Goal: Task Accomplishment & Management: Manage account settings

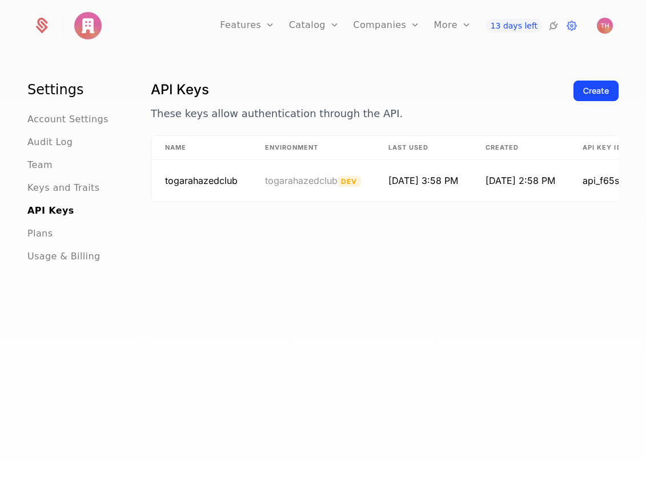
click at [472, 84] on div "Events Components" at bounding box center [475, 65] width 82 height 55
click at [471, 76] on link "Components" at bounding box center [475, 74] width 55 height 9
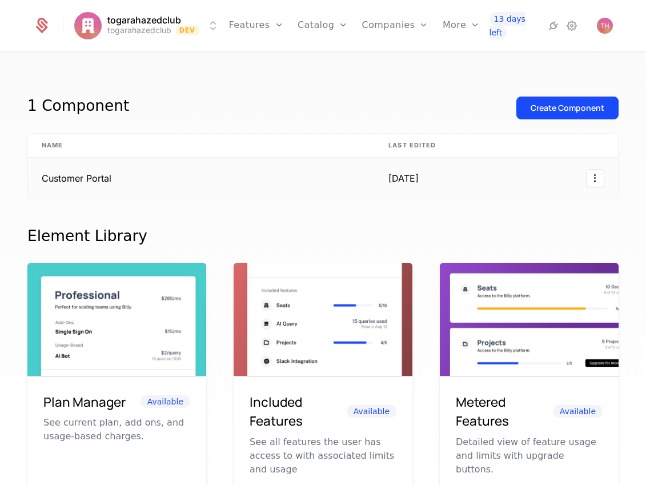
click at [146, 183] on td "Customer Portal" at bounding box center [201, 178] width 347 height 41
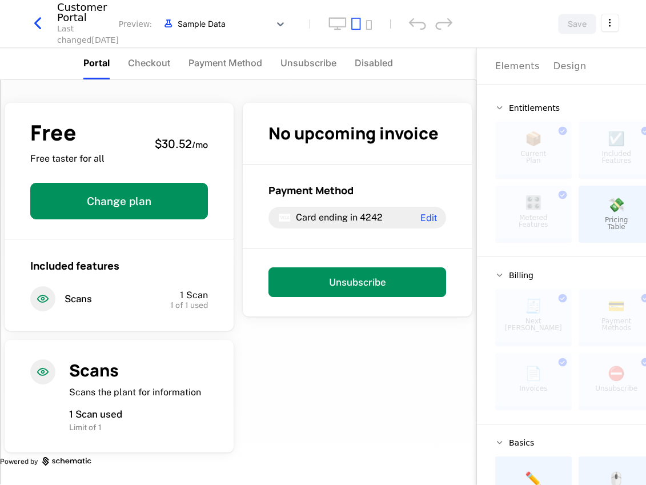
scroll to position [1, 0]
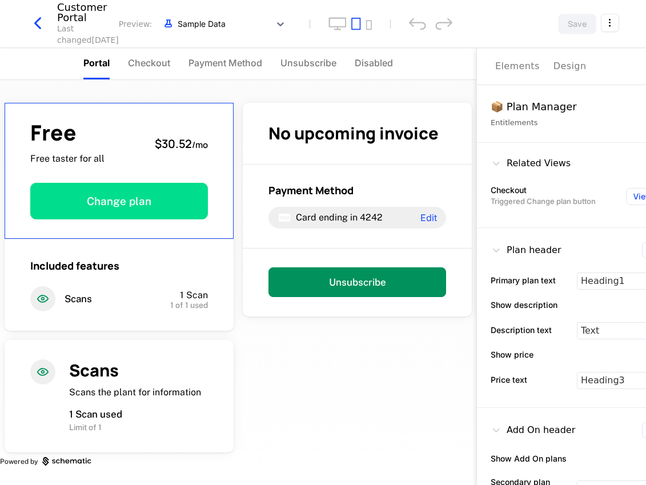
click at [128, 208] on button "Change plan" at bounding box center [119, 201] width 178 height 37
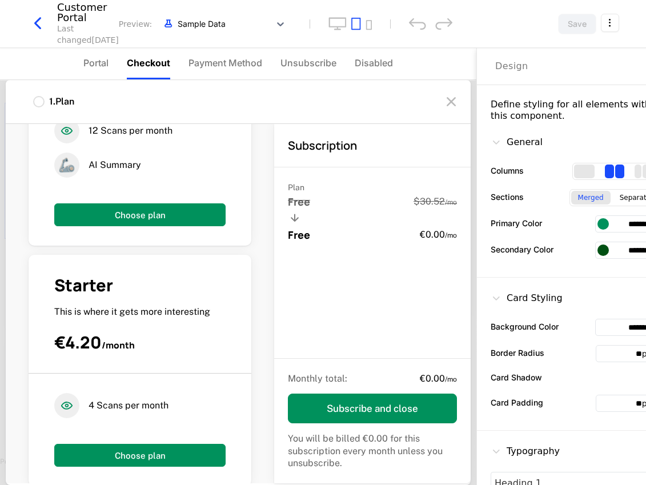
scroll to position [489, 0]
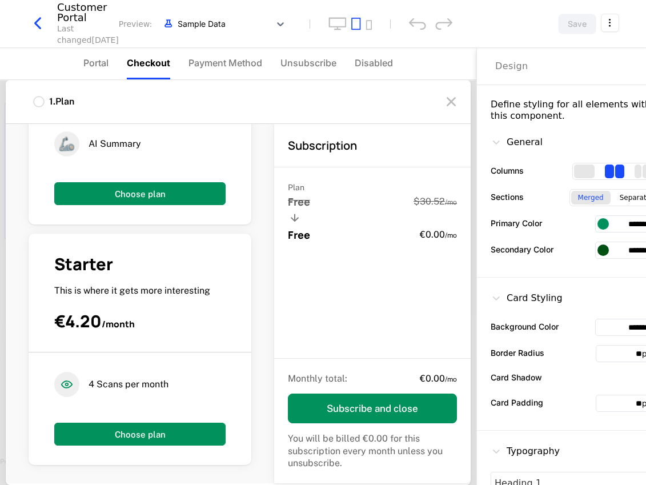
click at [305, 66] on span "Unsubscribe" at bounding box center [308, 63] width 56 height 14
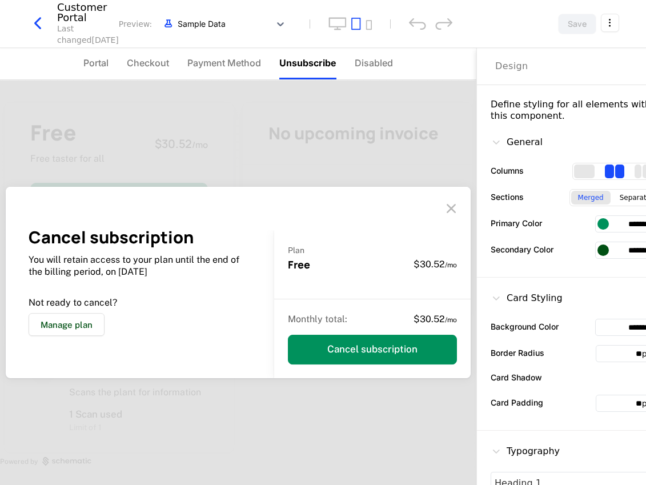
click at [81, 323] on button "Manage plan" at bounding box center [67, 324] width 76 height 23
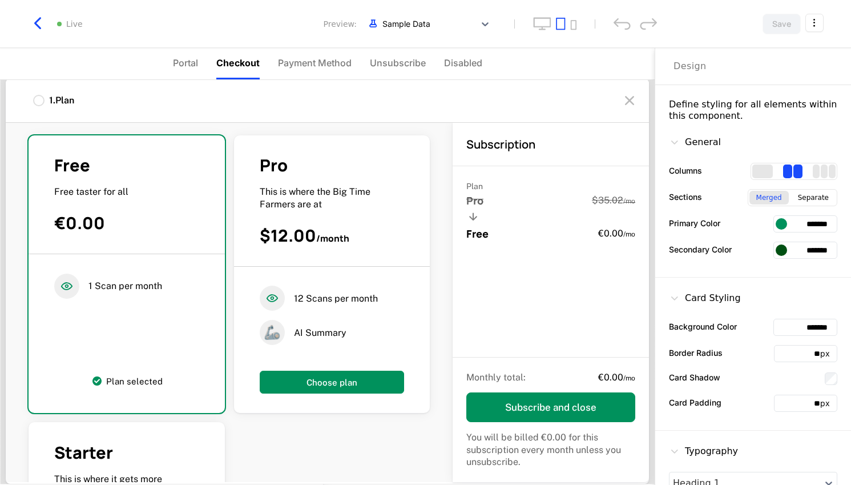
scroll to position [41, 0]
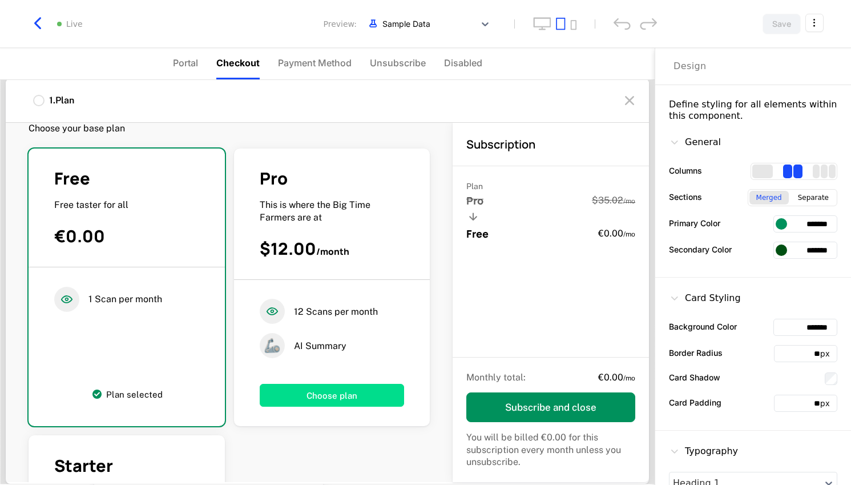
click at [336, 397] on button "Choose plan" at bounding box center [332, 395] width 145 height 23
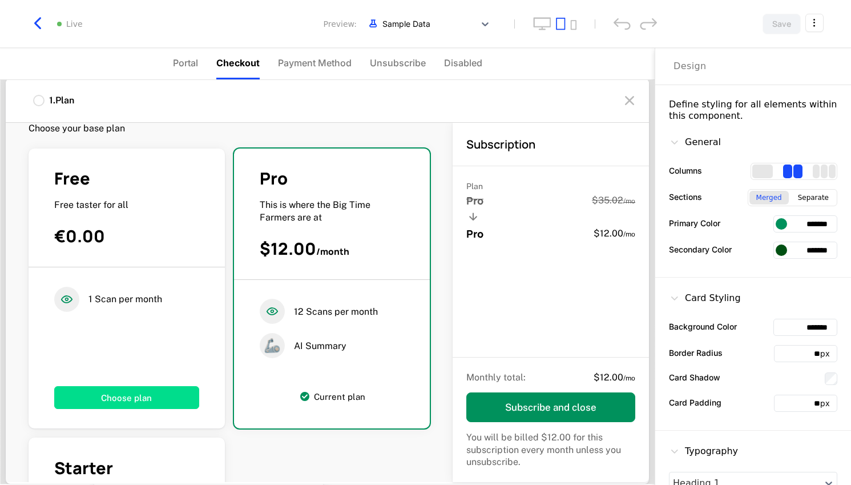
click at [167, 398] on button "Choose plan" at bounding box center [126, 397] width 145 height 23
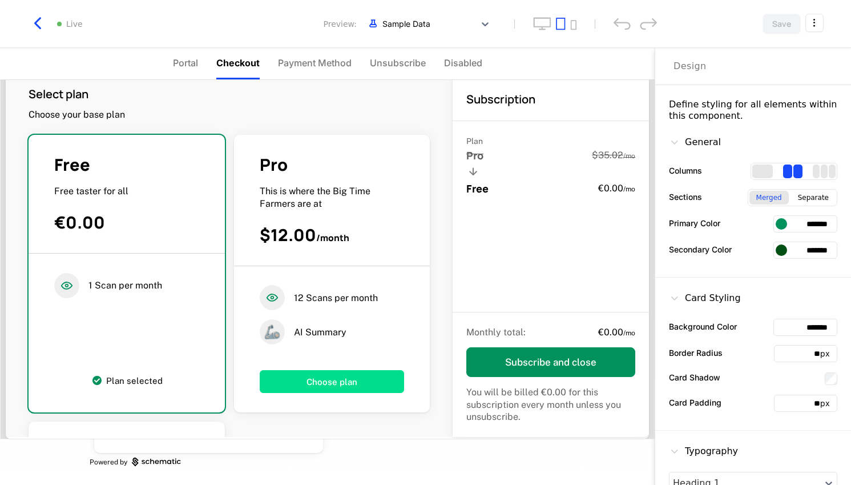
scroll to position [0, 0]
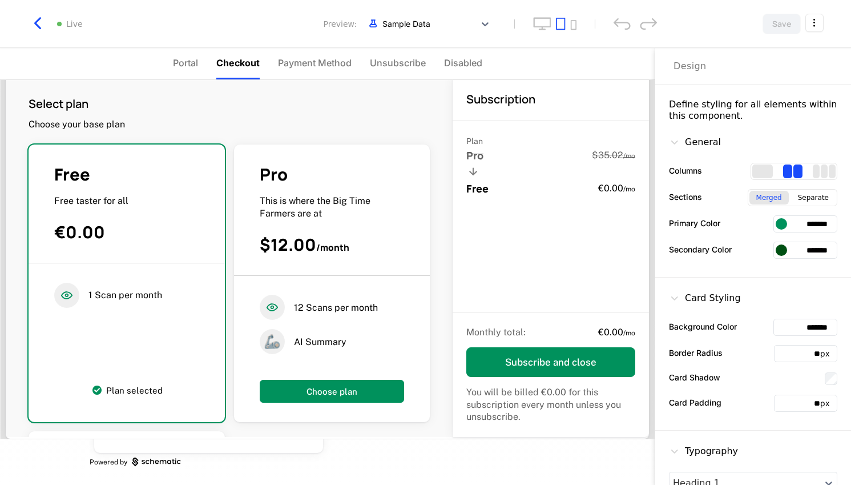
click at [33, 21] on icon "button" at bounding box center [37, 23] width 21 height 21
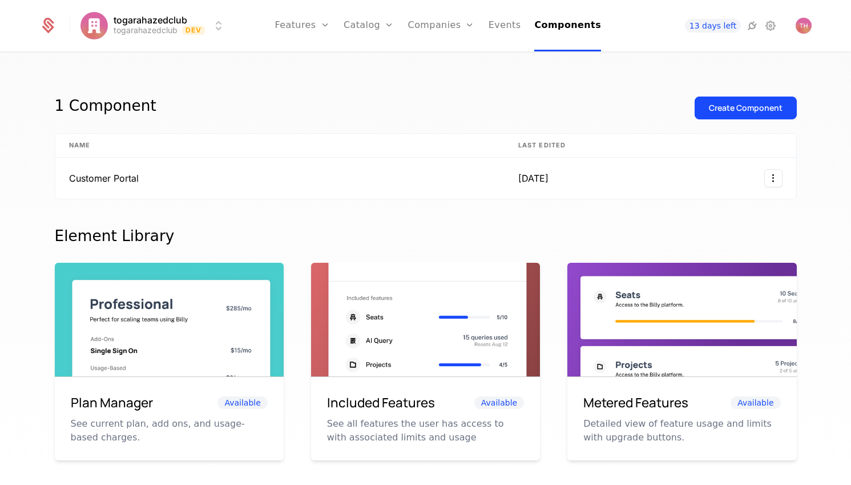
click at [383, 61] on link "Plans" at bounding box center [386, 55] width 59 height 9
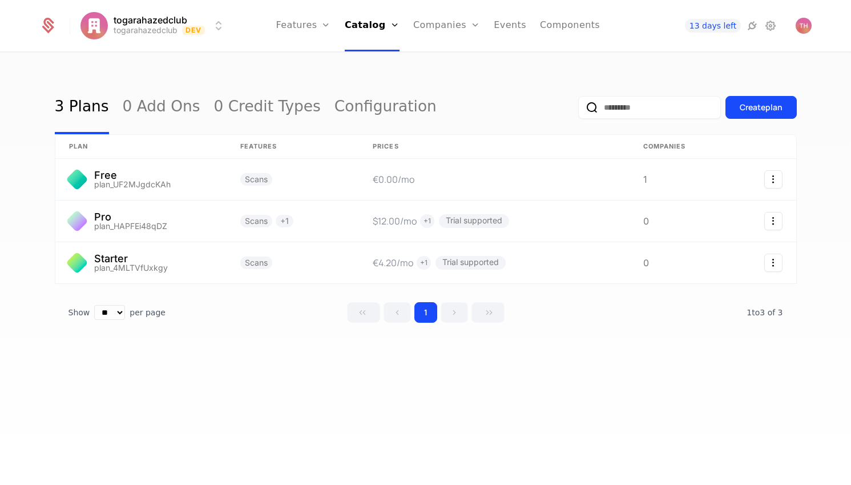
click at [384, 97] on link "Credits" at bounding box center [388, 92] width 59 height 9
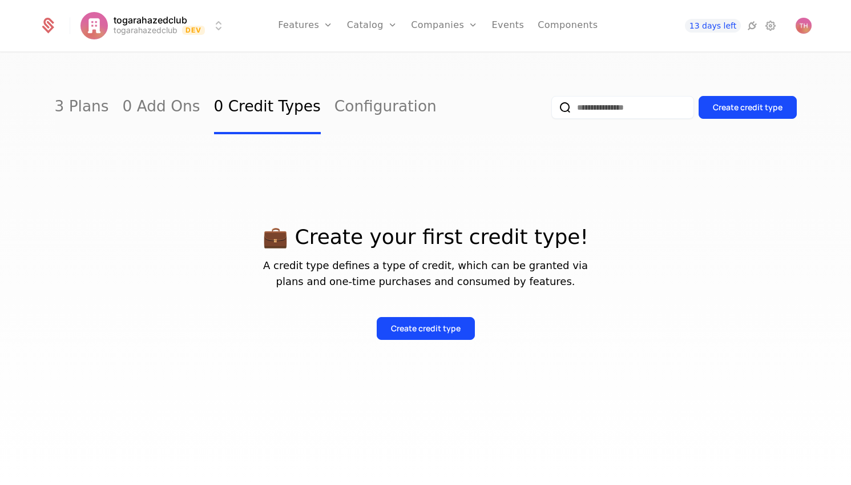
click at [410, 76] on div "3 Plans 0 Add Ons 0 Credit Types Configuration Create credit type 💼 Create your…" at bounding box center [425, 272] width 851 height 438
